Goal: Task Accomplishment & Management: Manage account settings

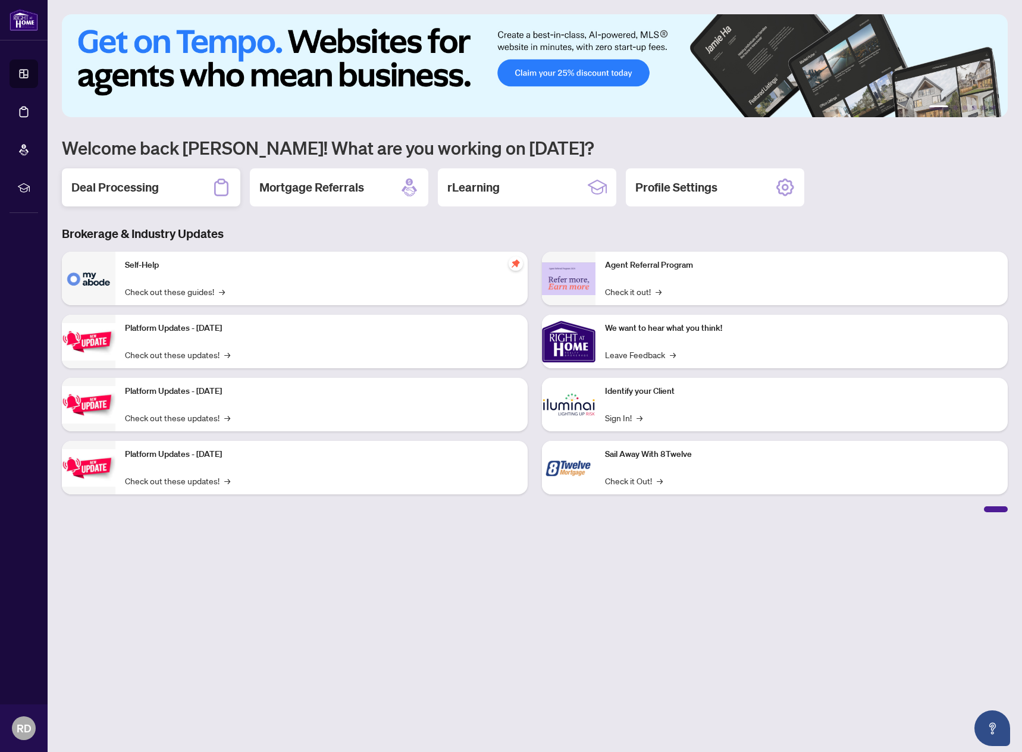
click at [165, 182] on div "Deal Processing" at bounding box center [151, 187] width 178 height 38
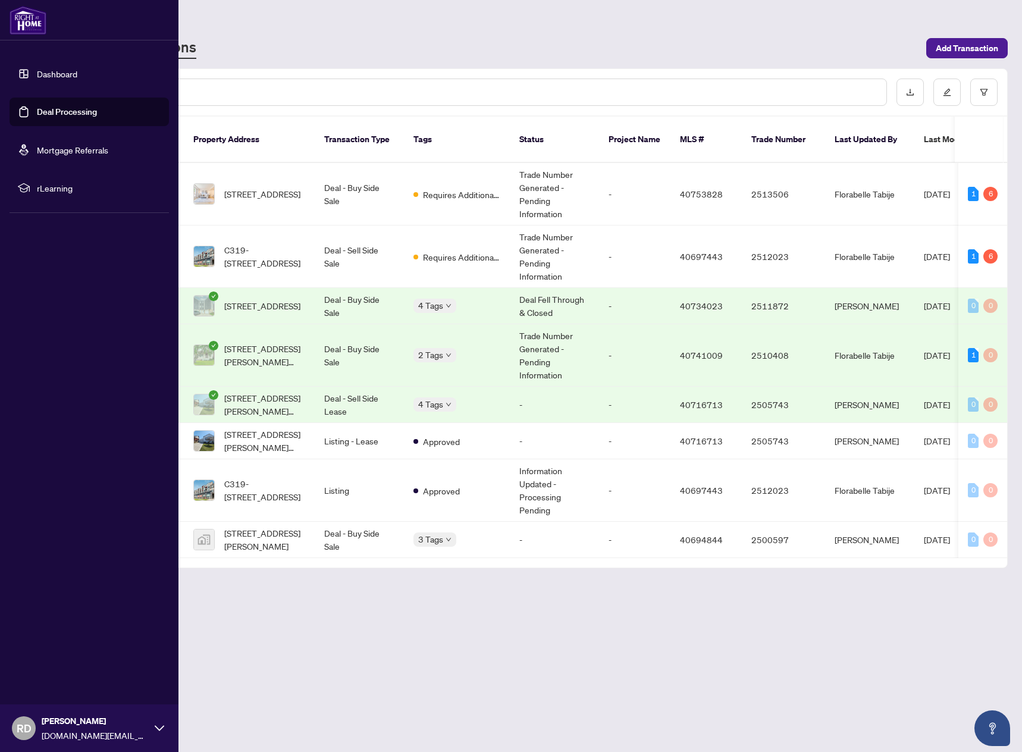
click at [52, 71] on link "Dashboard" at bounding box center [57, 73] width 40 height 11
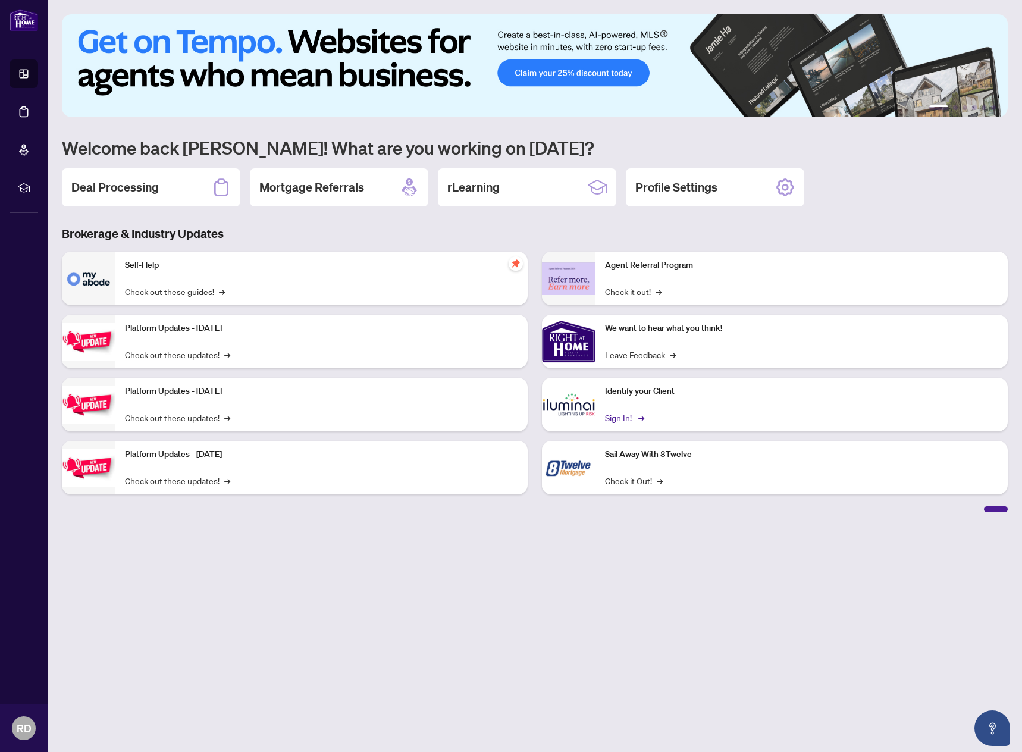
click at [624, 414] on link "Sign In! →" at bounding box center [623, 417] width 37 height 13
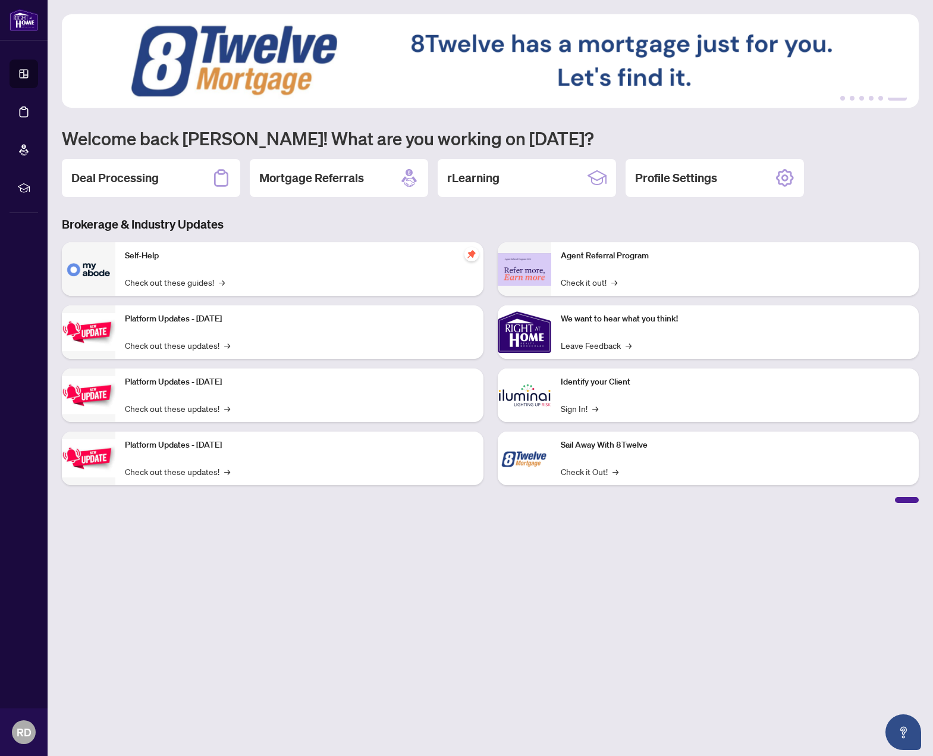
click at [536, 331] on img at bounding box center [525, 332] width 54 height 54
click at [586, 349] on link "Leave Feedback →" at bounding box center [596, 345] width 71 height 13
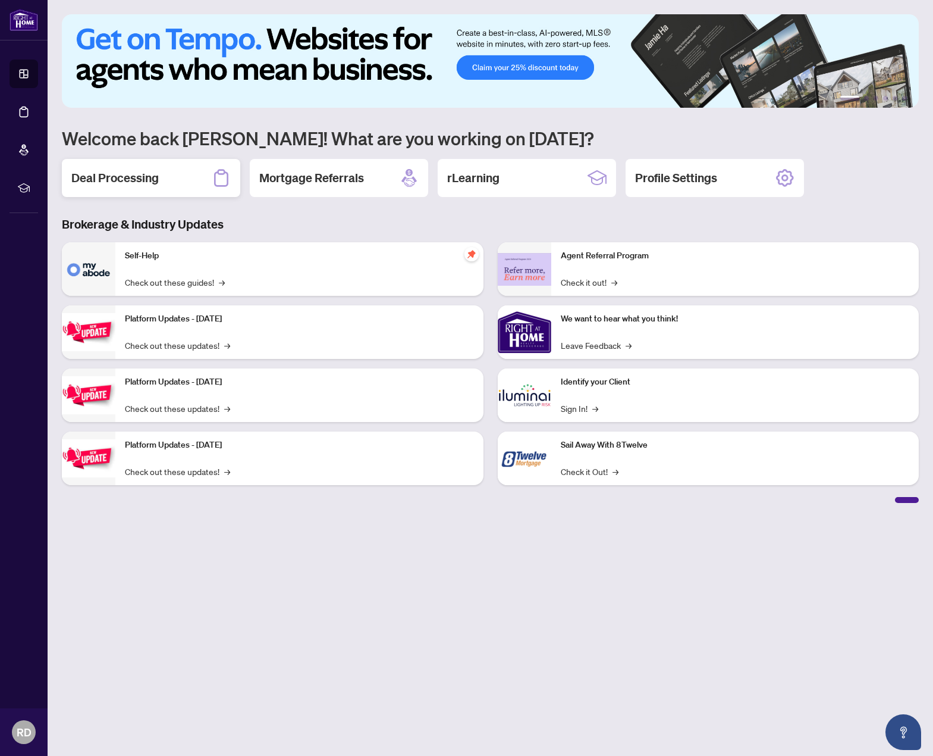
click at [177, 183] on div "Deal Processing" at bounding box center [151, 178] width 178 height 38
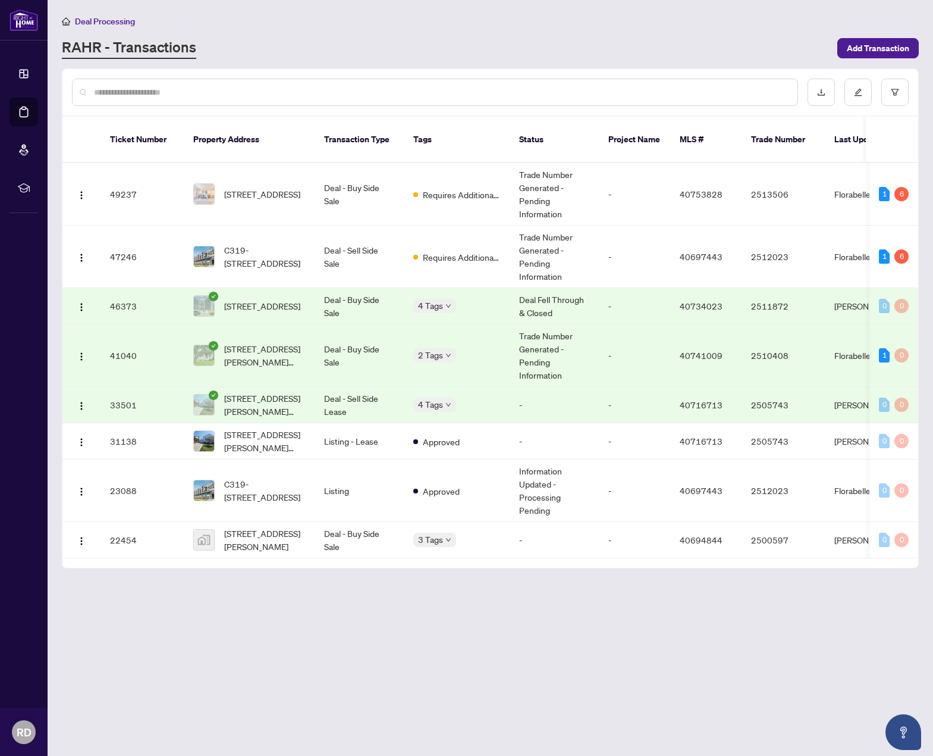
click at [103, 18] on span "Deal Processing" at bounding box center [105, 21] width 60 height 11
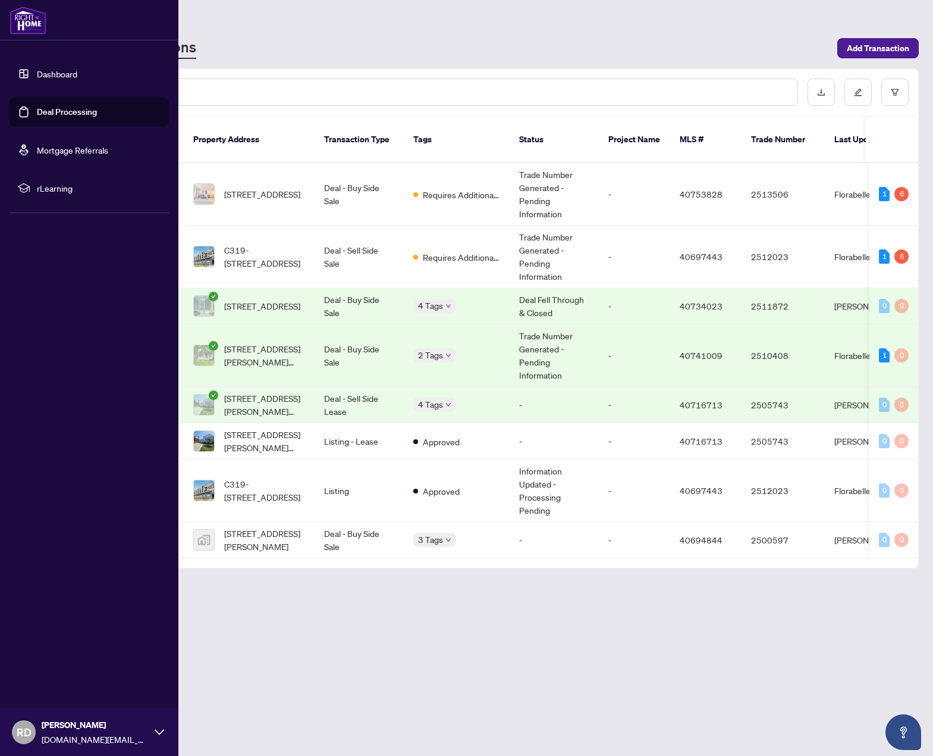
click at [62, 187] on span "rLearning" at bounding box center [99, 187] width 124 height 13
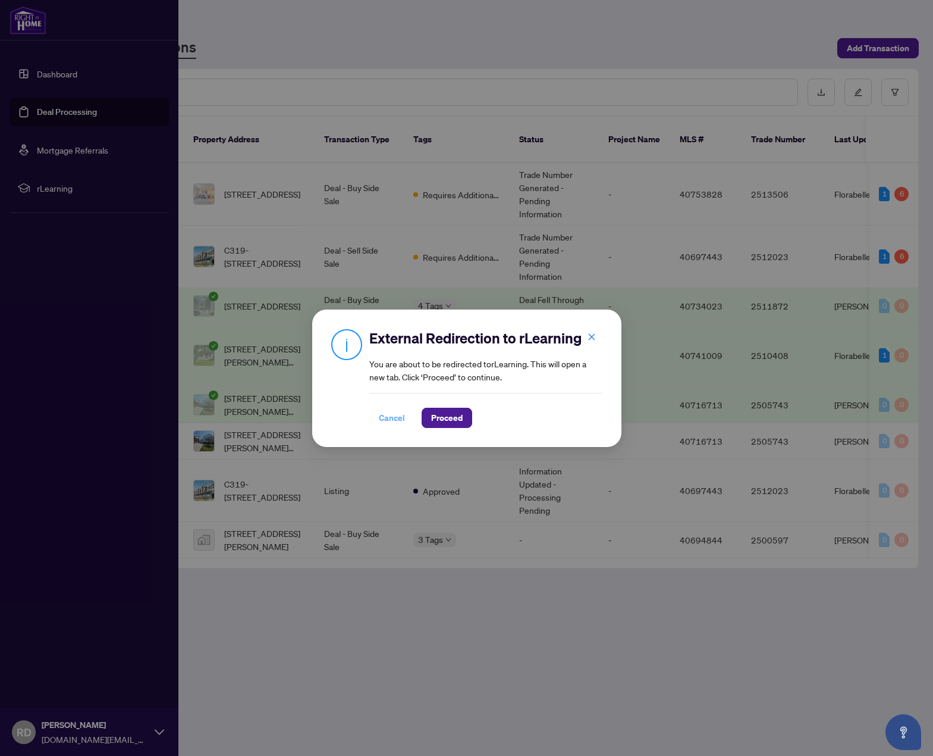
click at [379, 421] on span "Cancel" at bounding box center [392, 417] width 26 height 19
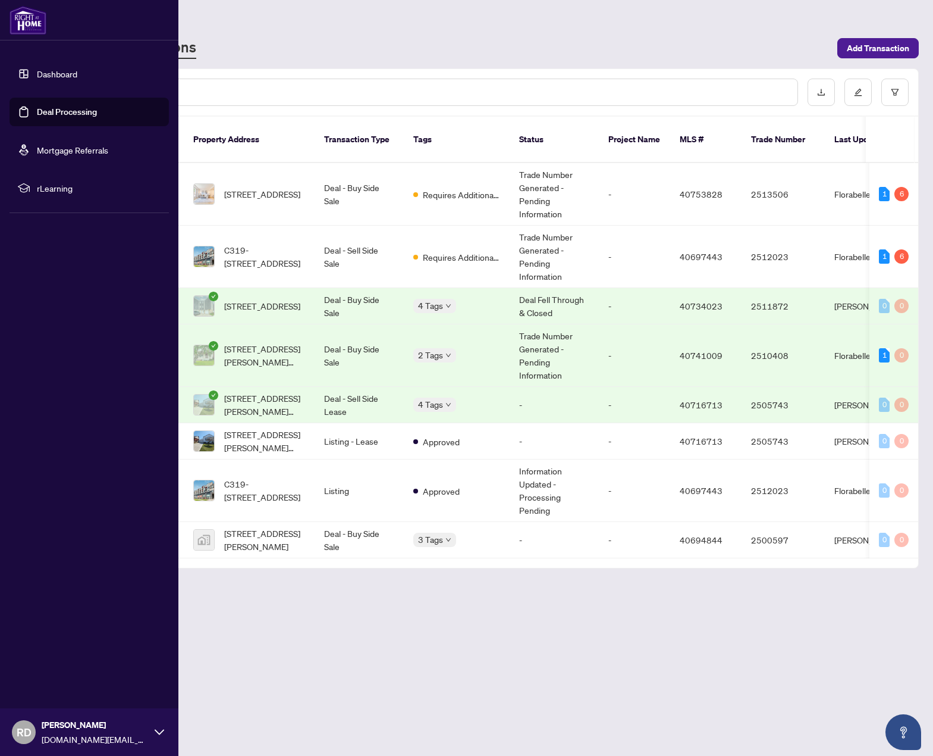
click at [62, 71] on link "Dashboard" at bounding box center [57, 73] width 40 height 11
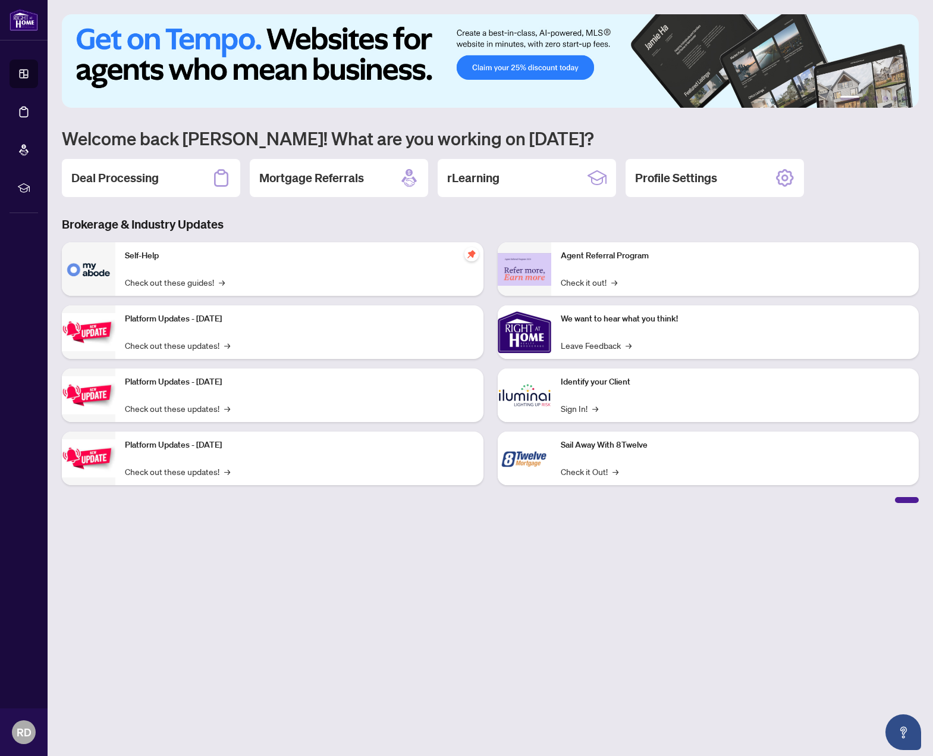
click at [391, 278] on div "Self-Help Check out these guides! →" at bounding box center [299, 269] width 368 height 54
click at [159, 283] on link "Check out these guides! →" at bounding box center [175, 281] width 100 height 13
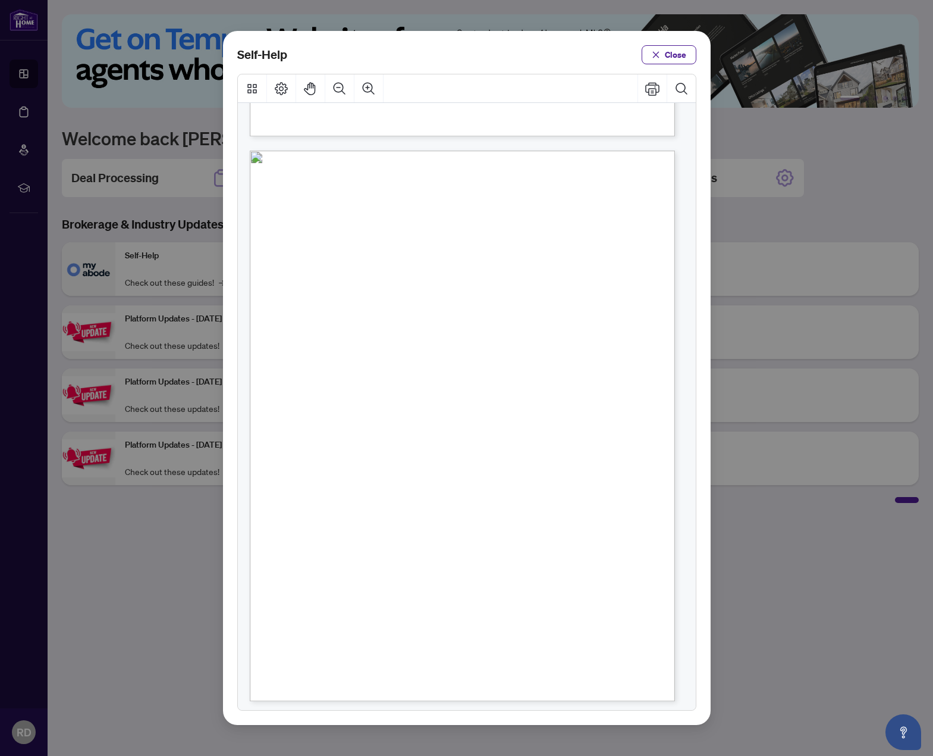
scroll to position [532, 0]
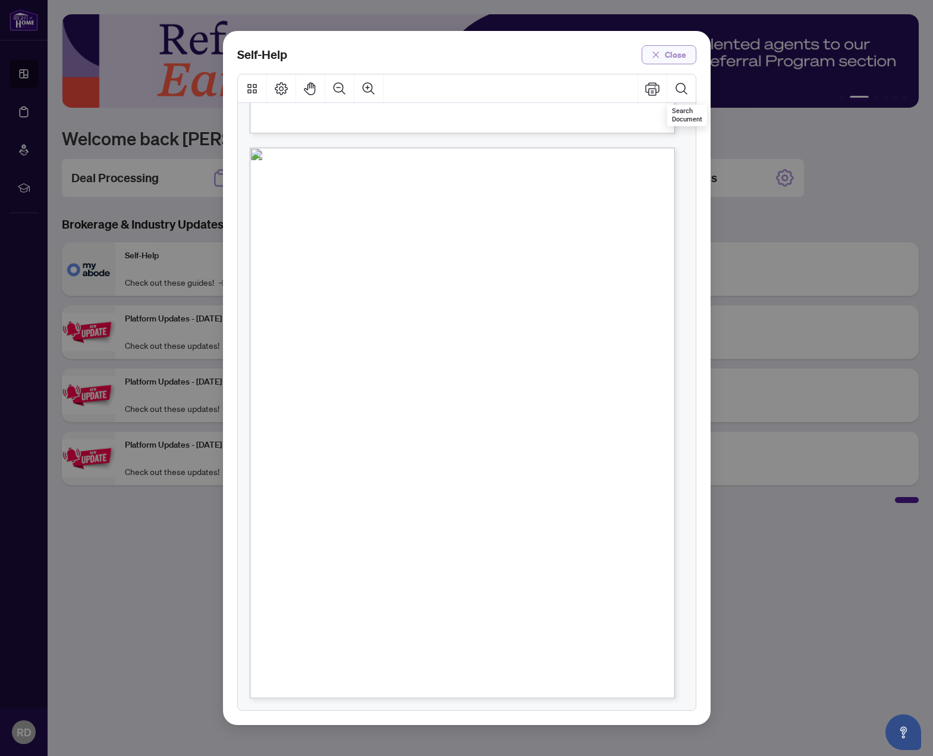
click at [678, 53] on span "Close" at bounding box center [675, 54] width 21 height 19
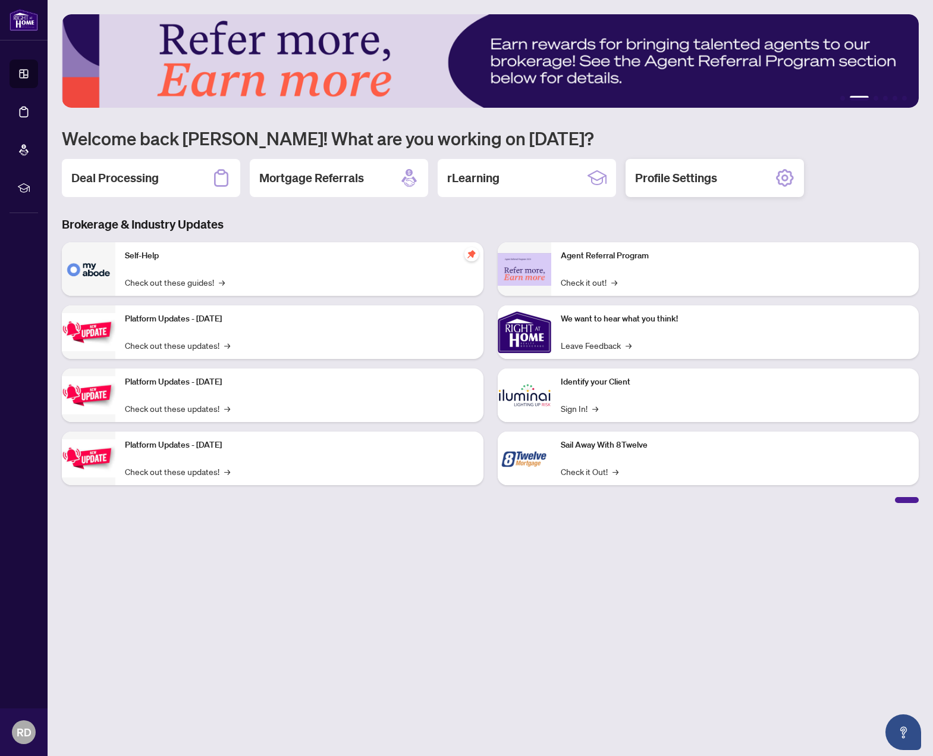
click at [783, 176] on icon at bounding box center [785, 177] width 7 height 7
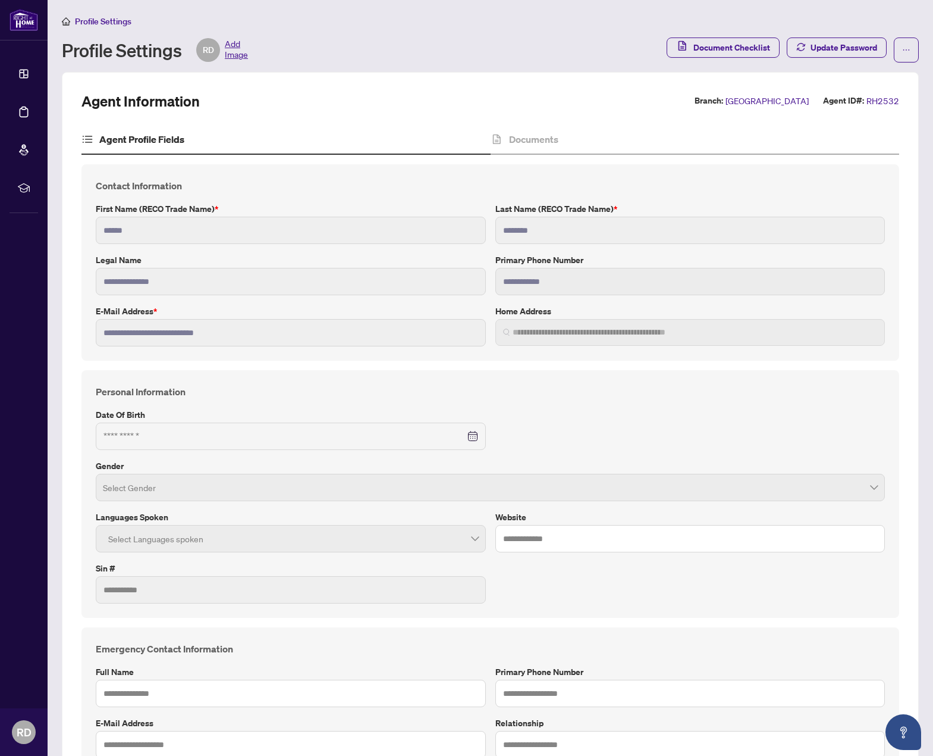
type input "**********"
type input "****"
type input "**********"
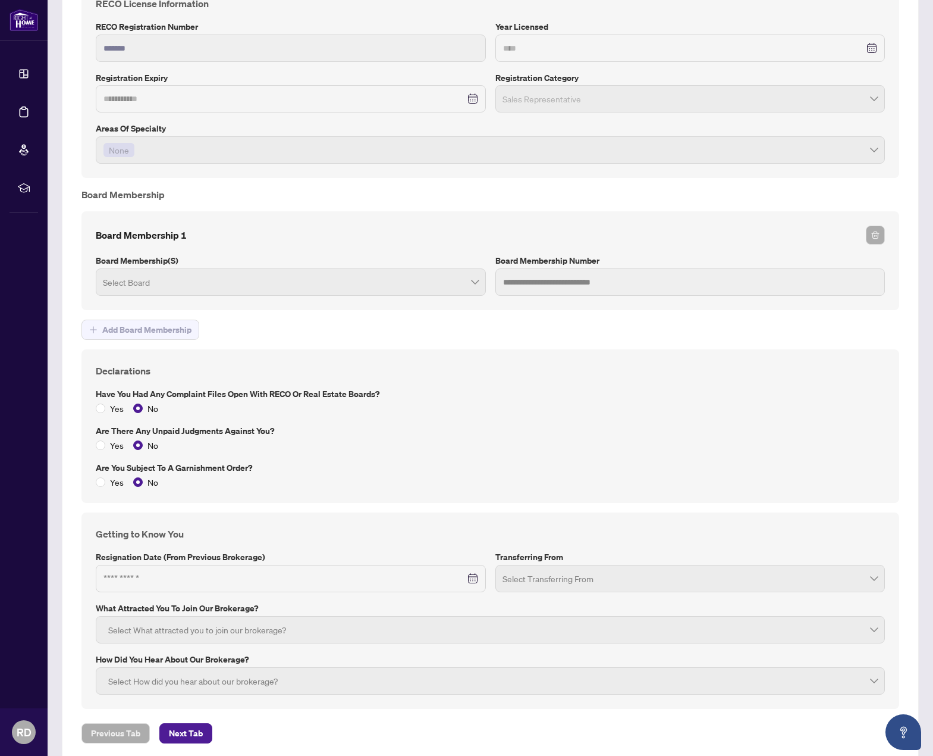
scroll to position [1242, 0]
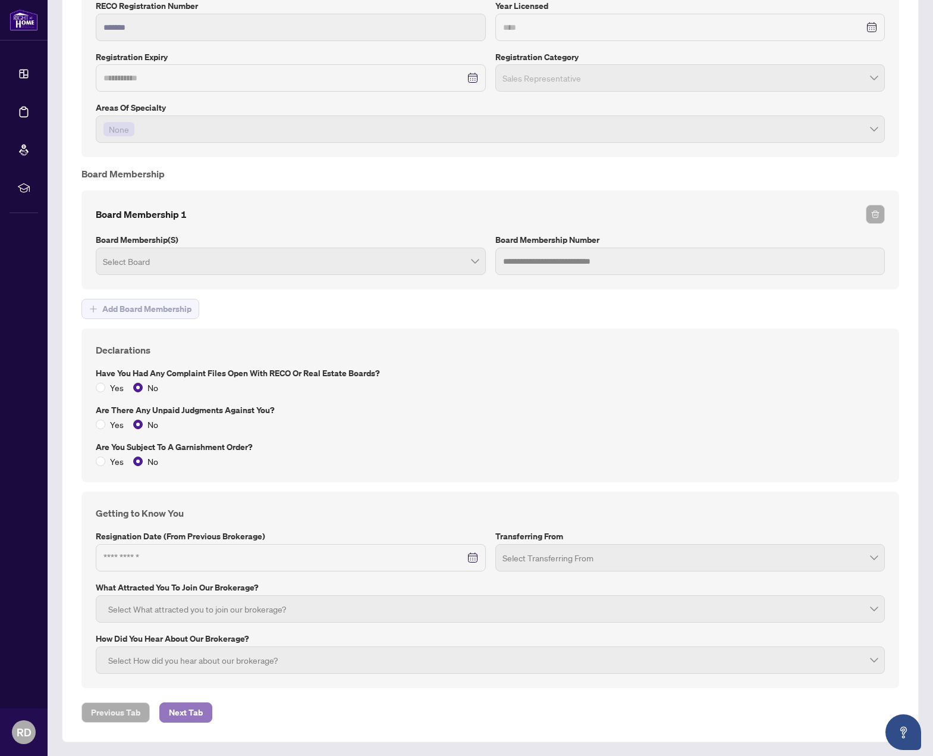
click at [190, 712] on span "Next Tab" at bounding box center [186, 712] width 34 height 19
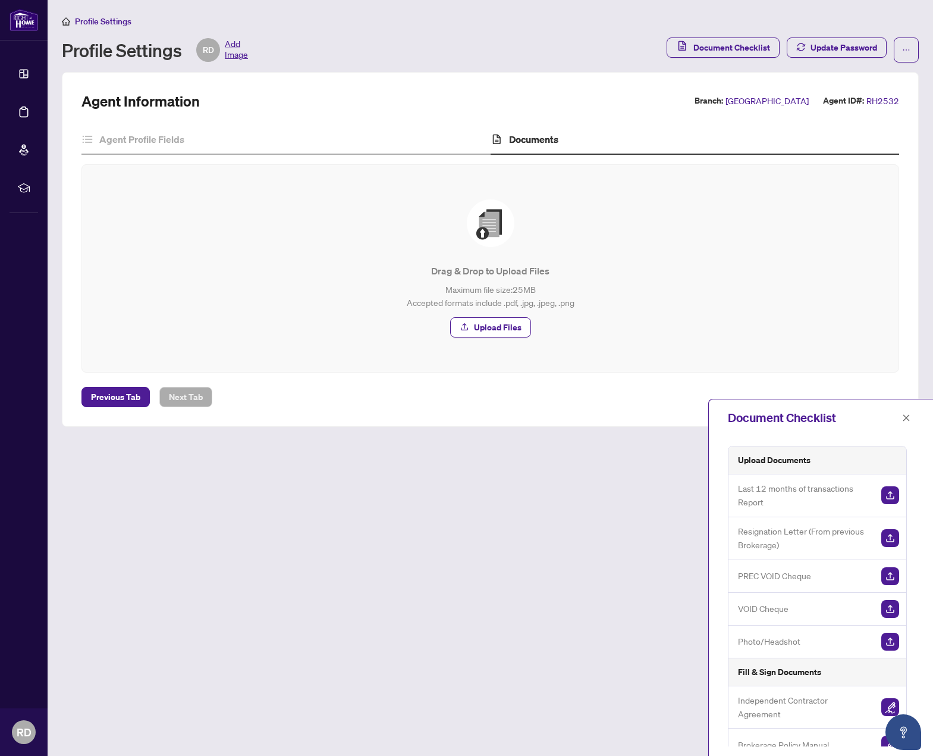
click at [93, 20] on span "Profile Settings" at bounding box center [103, 21] width 57 height 11
click at [905, 421] on icon "close" at bounding box center [906, 417] width 8 height 8
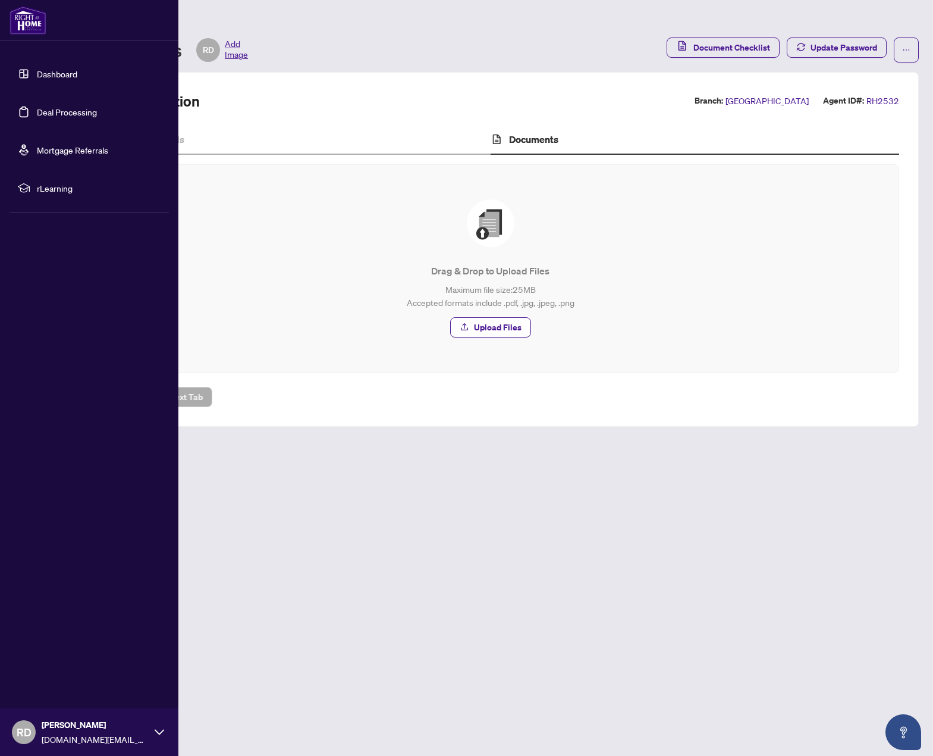
click at [77, 73] on link "Dashboard" at bounding box center [57, 73] width 40 height 11
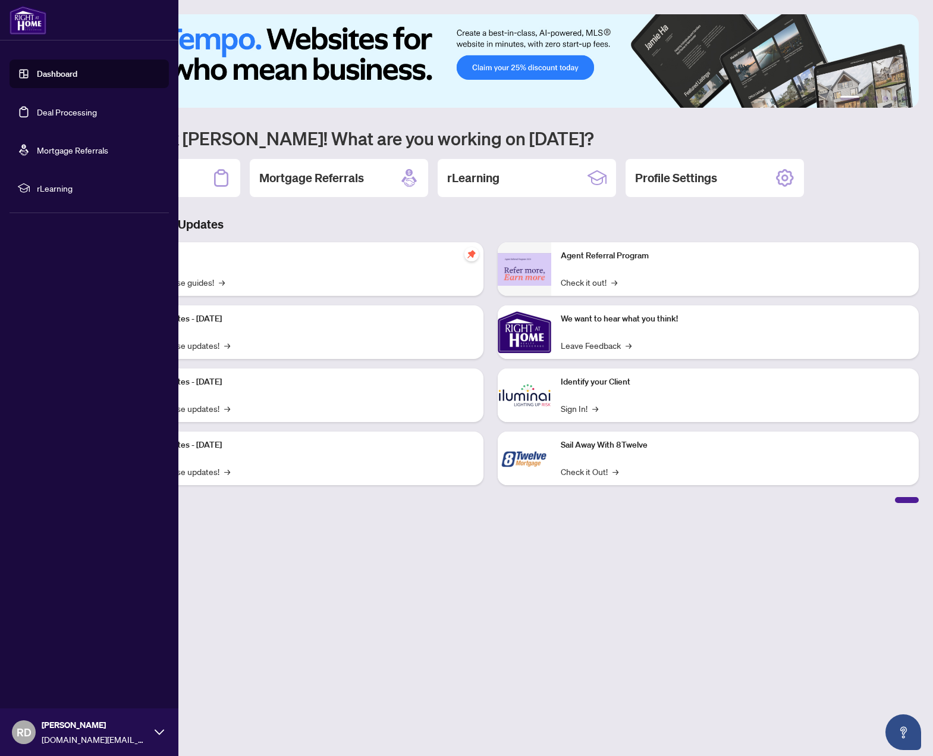
click at [46, 734] on span "[DOMAIN_NAME][EMAIL_ADDRESS][DOMAIN_NAME]" at bounding box center [95, 738] width 107 height 13
click at [59, 663] on span "Logout" at bounding box center [48, 660] width 27 height 19
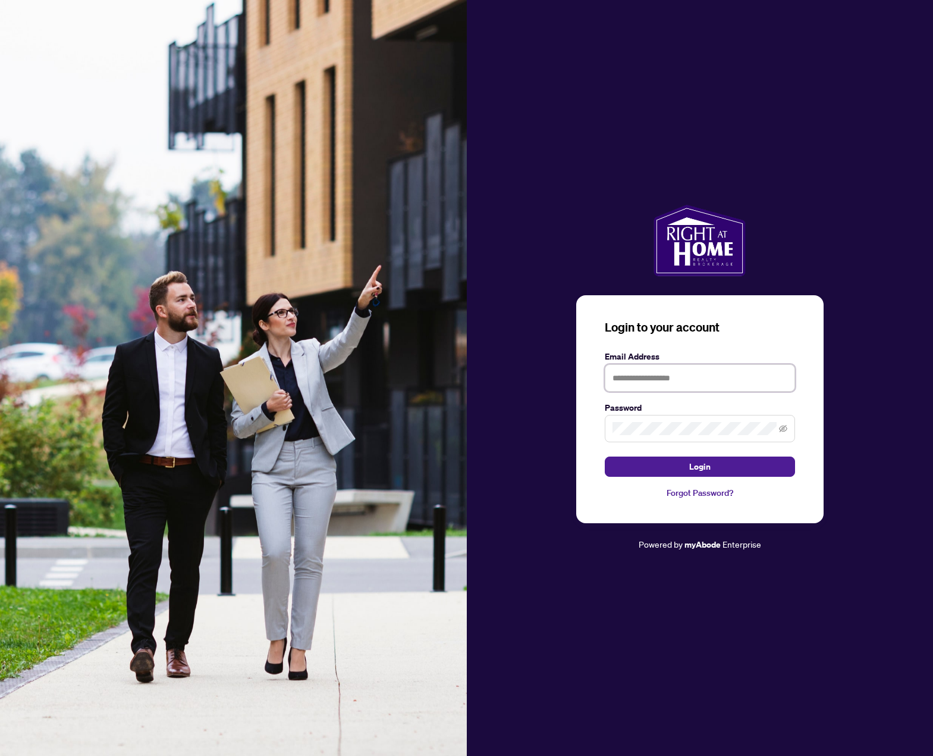
type input "**********"
